Goal: Information Seeking & Learning: Find specific page/section

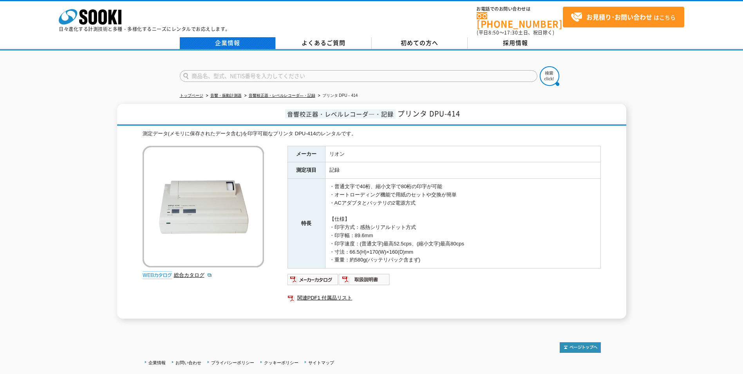
click at [218, 38] on link "企業情報" at bounding box center [228, 43] width 96 height 12
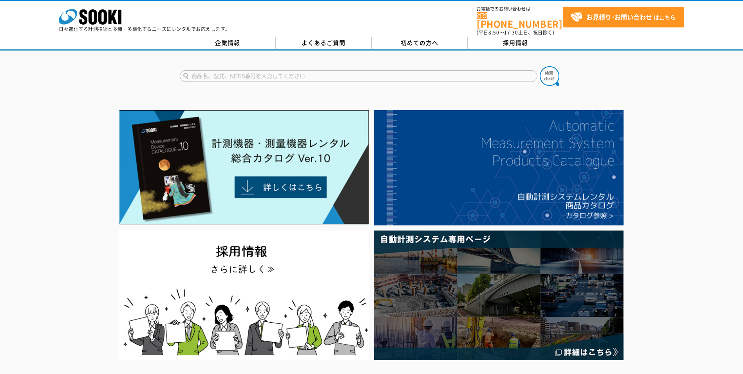
click at [354, 75] on input "text" at bounding box center [359, 76] width 358 height 12
type input "プリンタ"
click at [547, 72] on img at bounding box center [550, 76] width 20 height 20
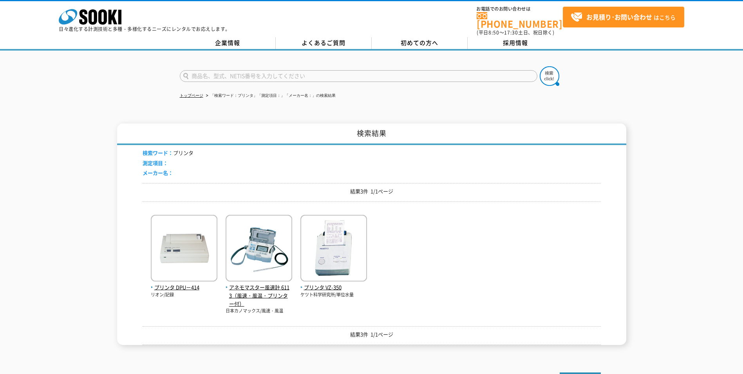
click at [283, 74] on input "text" at bounding box center [359, 76] width 358 height 12
type input "セイコーインスツル"
click at [549, 74] on img at bounding box center [550, 76] width 20 height 20
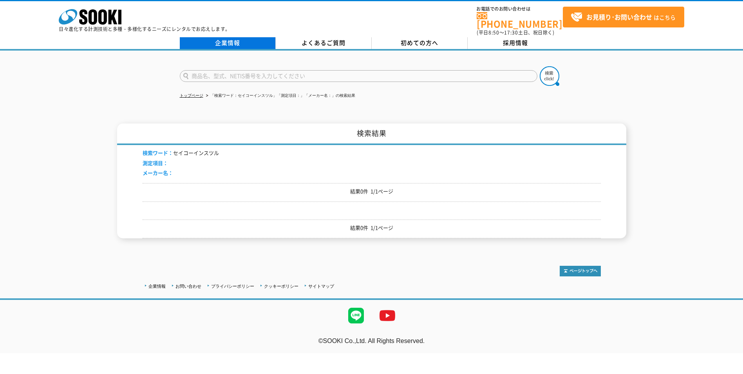
click at [236, 40] on link "企業情報" at bounding box center [228, 43] width 96 height 12
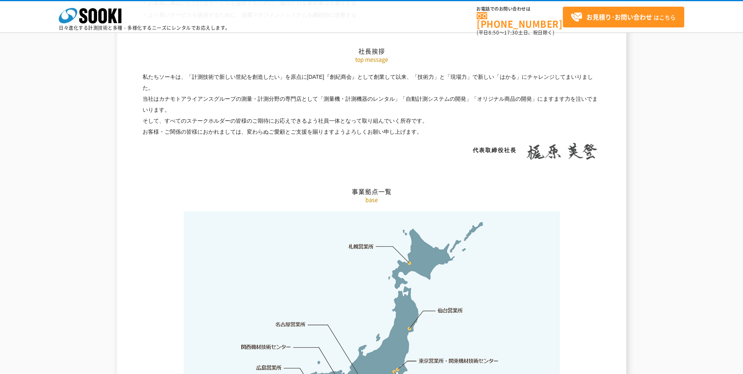
scroll to position [1528, 0]
